Goal: Communication & Community: Answer question/provide support

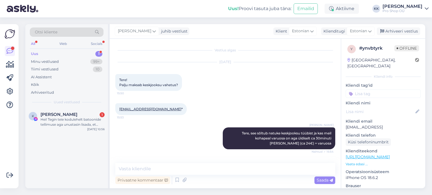
click at [51, 117] on div "Hei! Tegin teie kodulehelt batoonide tellimuse aga unustasin lisada, et soovin …" at bounding box center [72, 122] width 64 height 10
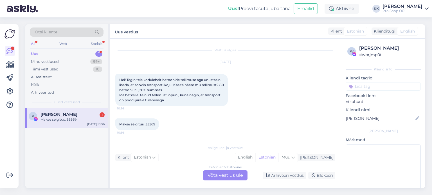
click at [214, 177] on div "Estonian to Estonian Võta vestlus üle" at bounding box center [225, 176] width 44 height 10
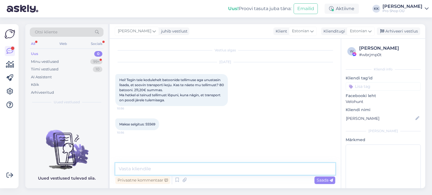
click at [209, 168] on textarea at bounding box center [225, 169] width 220 height 12
type textarea "Hei, kohe vaatan"
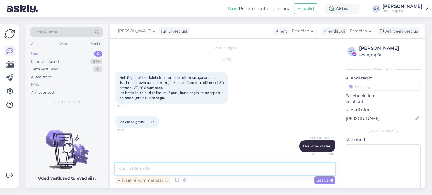
click at [275, 171] on textarea at bounding box center [225, 169] width 220 height 12
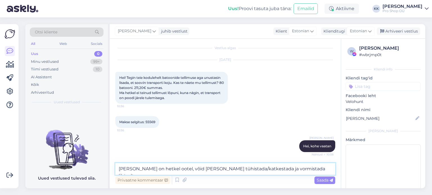
type textarea "Tellimus on hetkel ootel, võid [PERSON_NAME] tühistada/katkestada ja vormistada…"
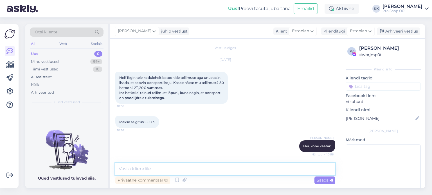
scroll to position [31, 0]
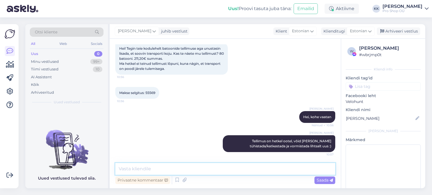
click at [275, 171] on textarea at bounding box center [225, 169] width 220 height 12
type textarea "Või [PERSON_NAME] valesti aru [PERSON_NAME] jõudsid tasuda ka?"
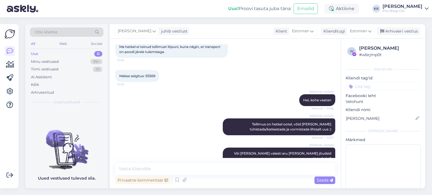
scroll to position [80, 0]
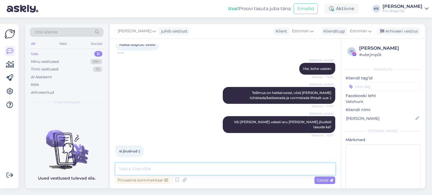
click at [215, 172] on textarea at bounding box center [225, 169] width 220 height 12
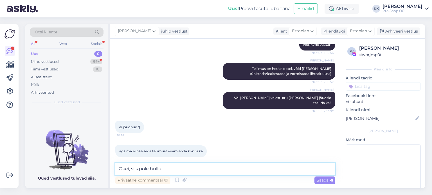
scroll to position [128, 0]
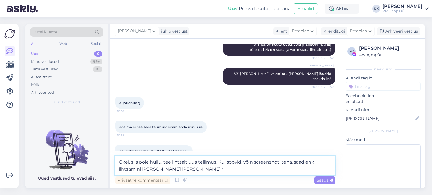
type textarea "Okei, siis pole hullu, tee lihtsalt uus tellimus. Kui soovid, võin screenshoti …"
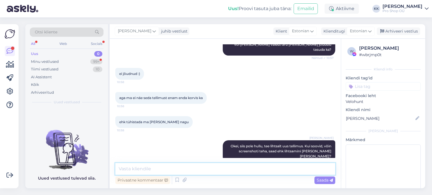
scroll to position [182, 0]
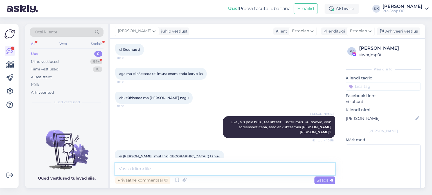
click at [187, 170] on textarea at bounding box center [225, 169] width 220 height 12
type textarea "Teeme nii :)"
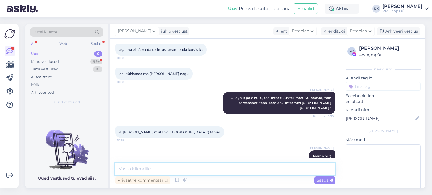
scroll to position [230, 0]
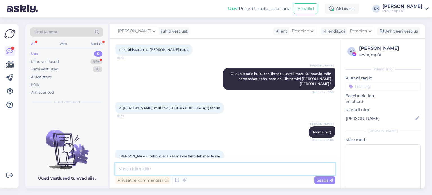
click at [196, 169] on textarea at bounding box center [225, 169] width 220 height 12
type textarea "Mõtled nn arvet sinu meilile?"
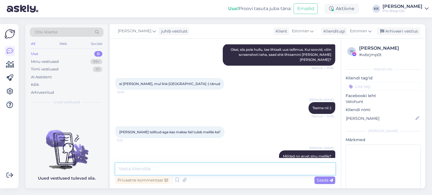
scroll to position [278, 0]
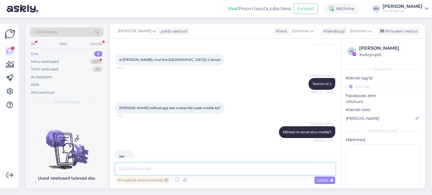
click at [128, 169] on textarea at bounding box center [225, 169] width 220 height 12
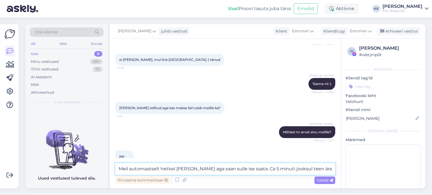
type textarea "Meil automaatselt hetkel [PERSON_NAME] aga saan sulle ise saata. Ca 5 minuti jo…"
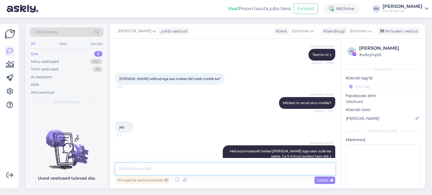
scroll to position [332, 0]
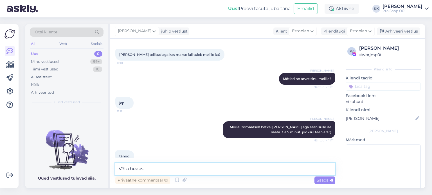
type textarea "Võta heaks!"
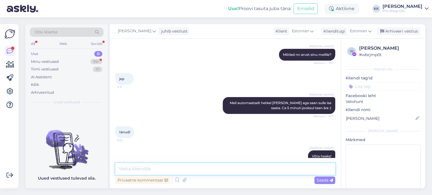
scroll to position [380, 0]
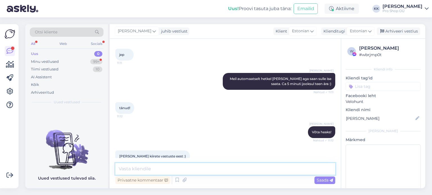
click at [164, 175] on textarea at bounding box center [225, 169] width 220 height 12
type textarea ";)"
